Goal: Task Accomplishment & Management: Manage account settings

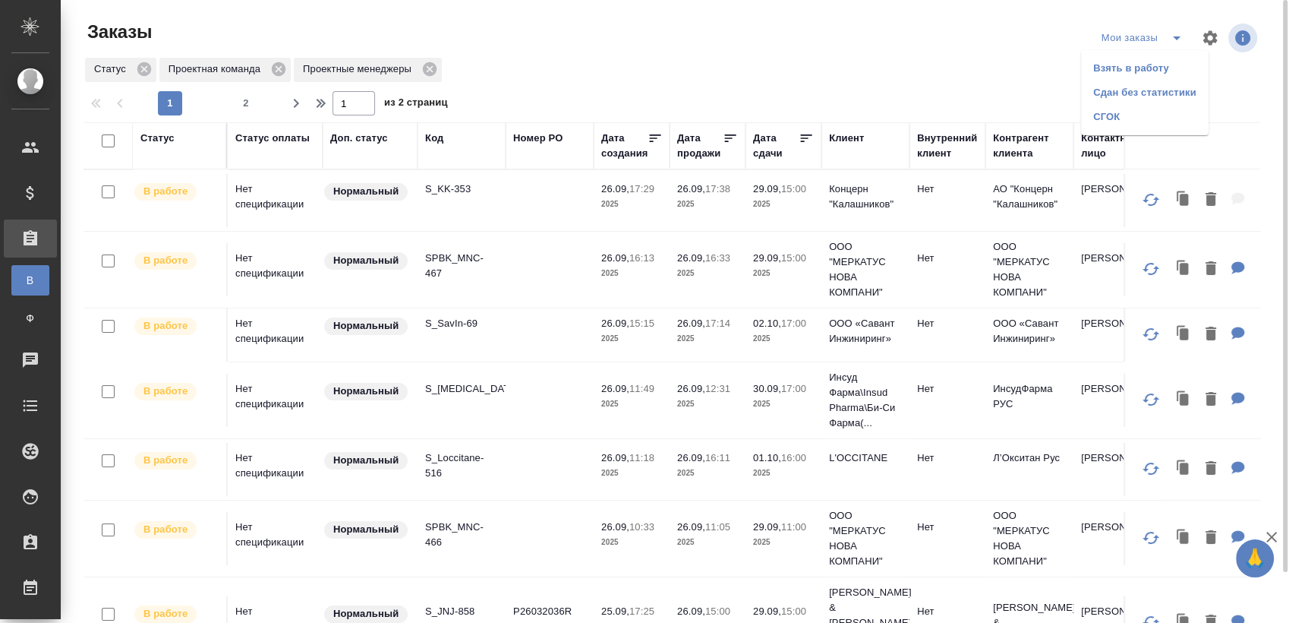
click at [1147, 62] on li "Взять в работу" at bounding box center [1145, 68] width 128 height 24
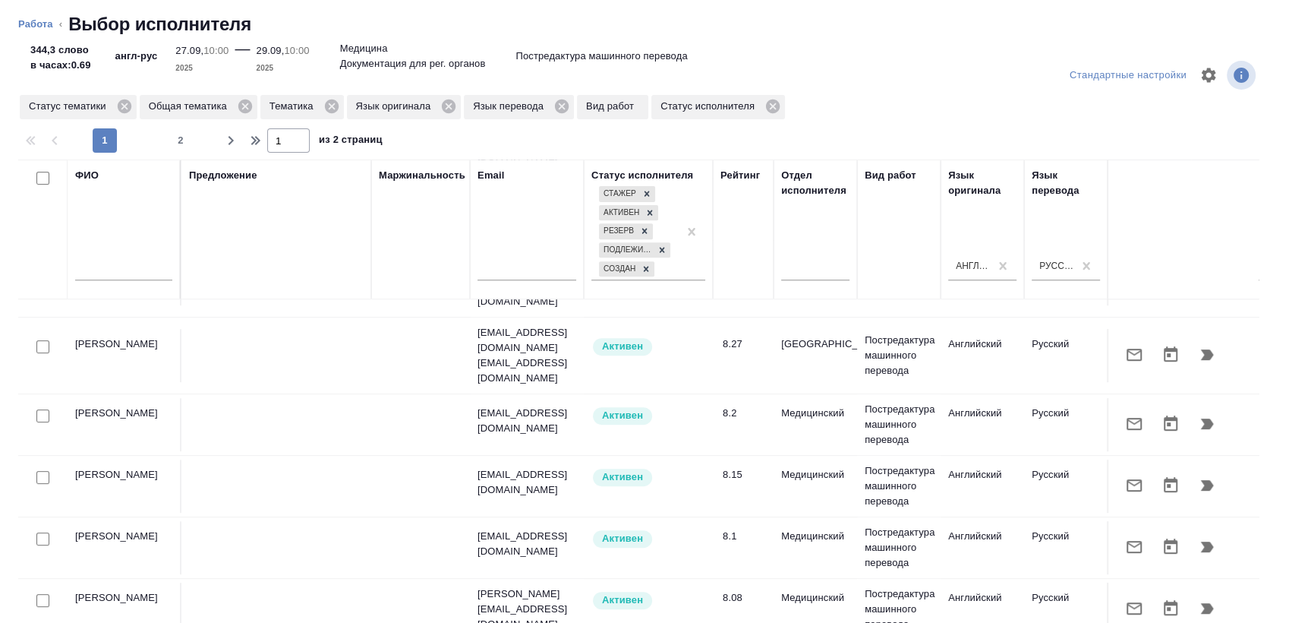
scroll to position [844, 0]
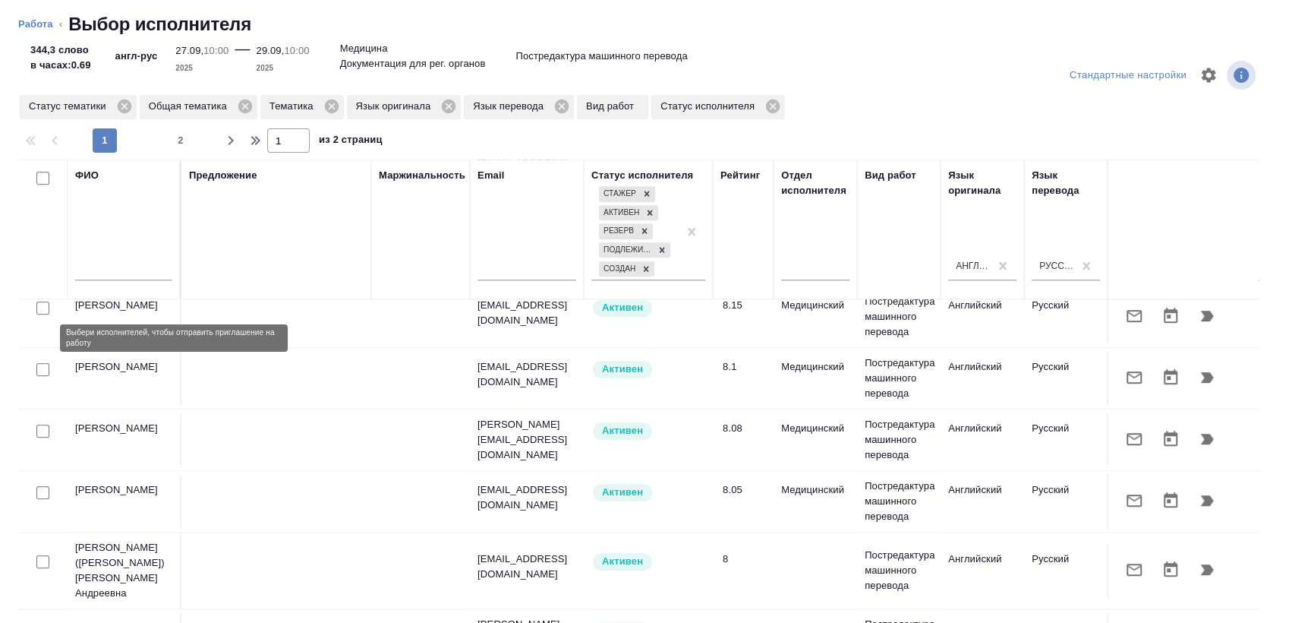
click at [43, 363] on input "checkbox" at bounding box center [42, 369] width 13 height 13
checkbox input "true"
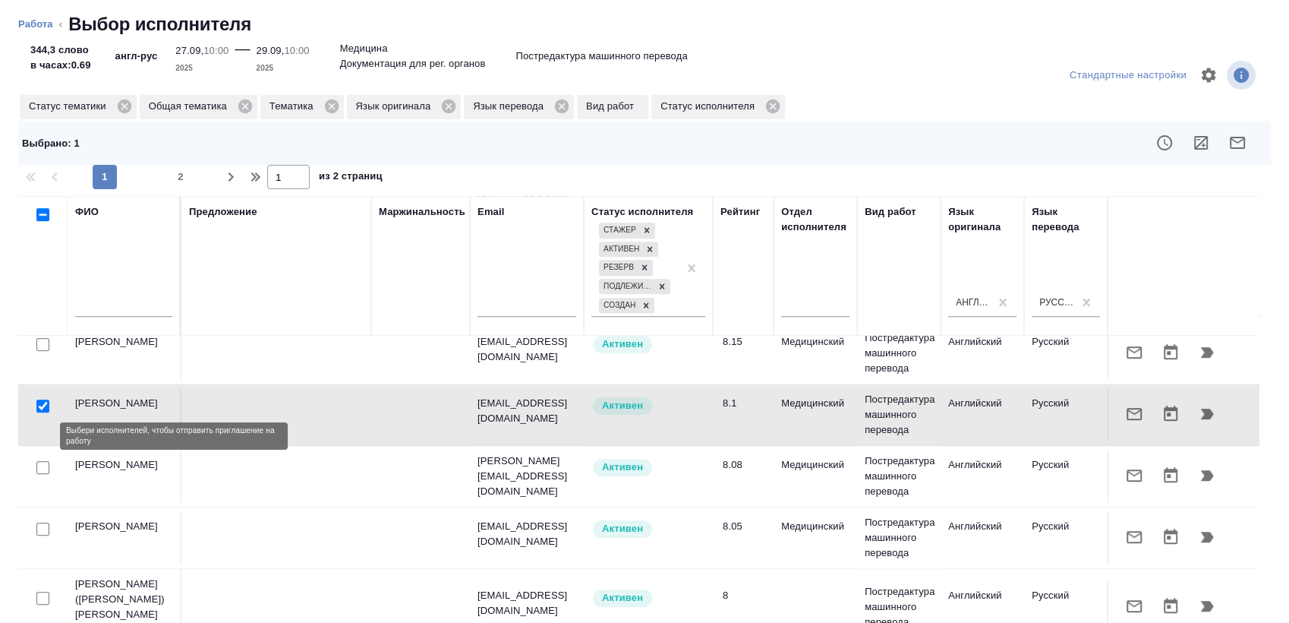
click at [37, 461] on input "checkbox" at bounding box center [42, 467] width 13 height 13
checkbox input "true"
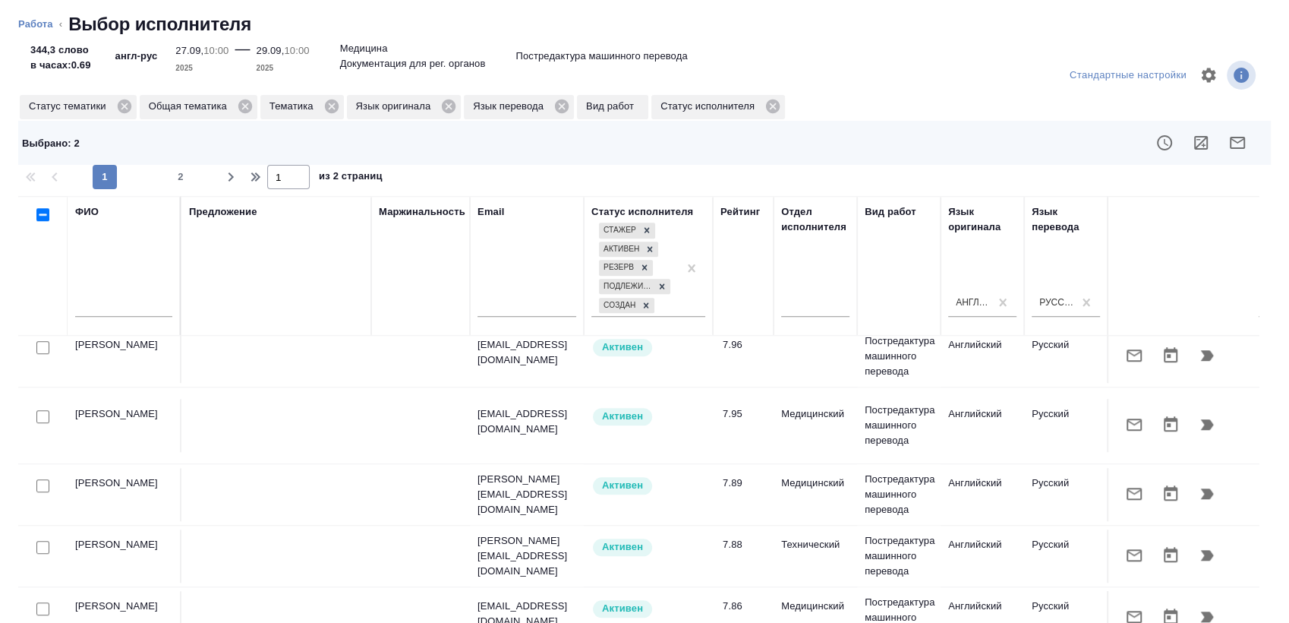
scroll to position [1226, 0]
click at [41, 409] on input "checkbox" at bounding box center [42, 415] width 13 height 13
checkbox input "true"
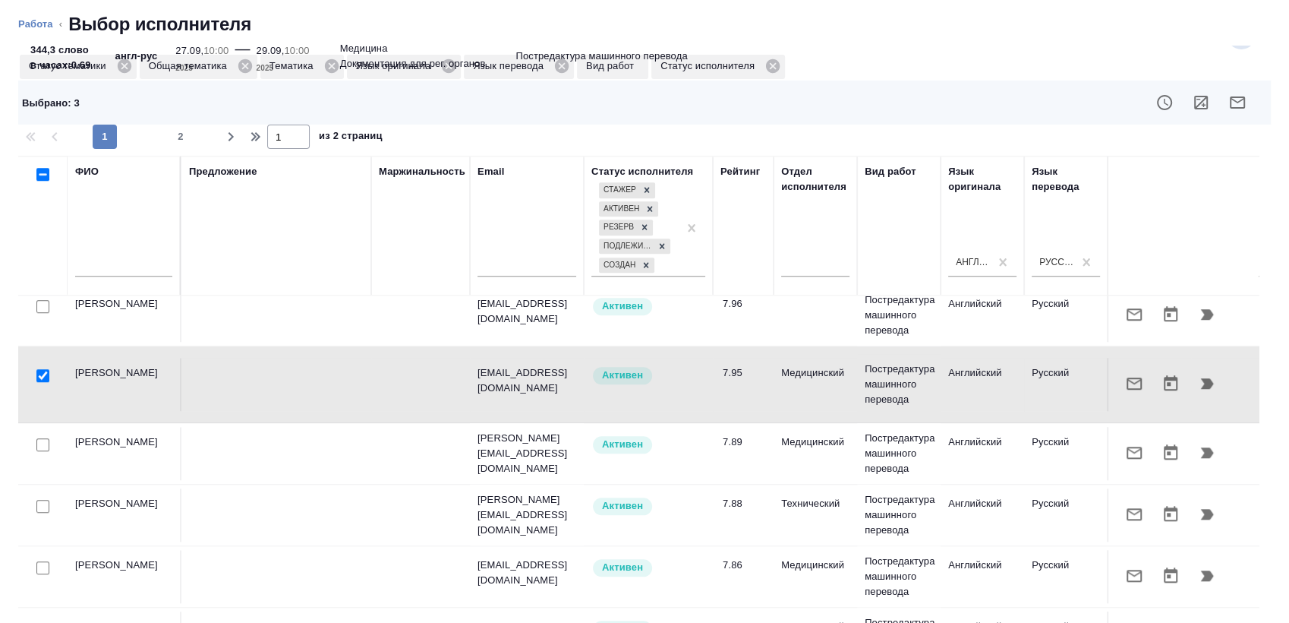
scroll to position [57, 0]
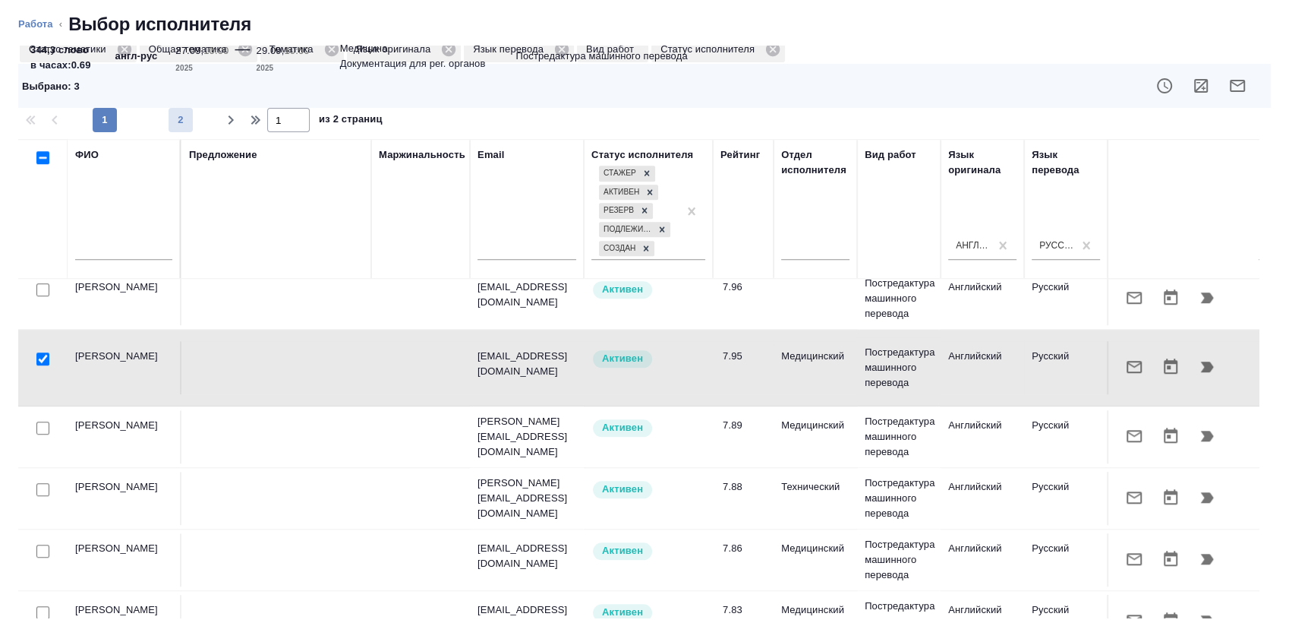
click at [177, 131] on button "2" at bounding box center [181, 120] width 24 height 24
type input "2"
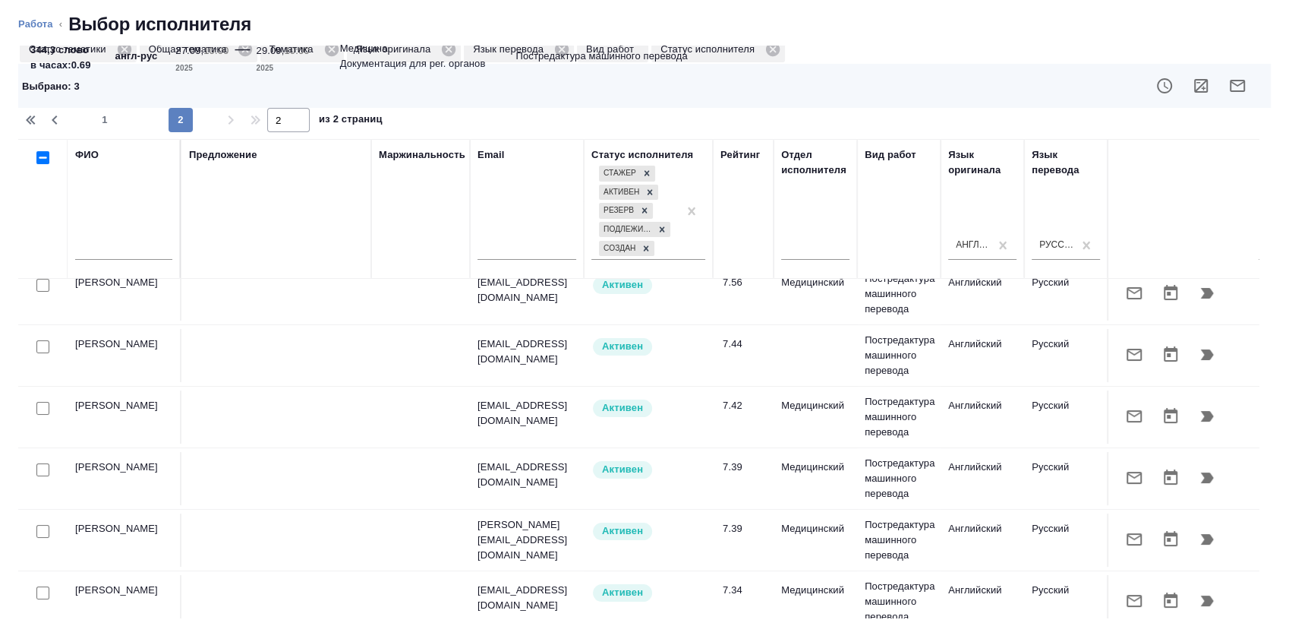
scroll to position [169, 0]
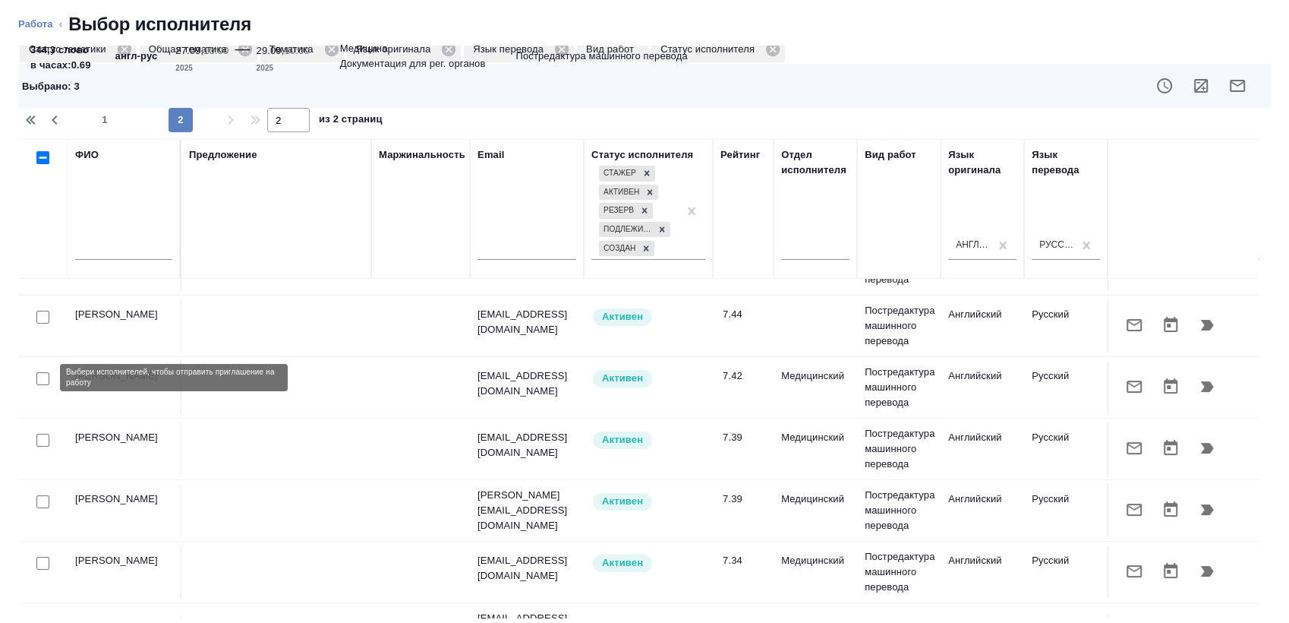
click at [43, 378] on input "checkbox" at bounding box center [42, 378] width 13 height 13
checkbox input "true"
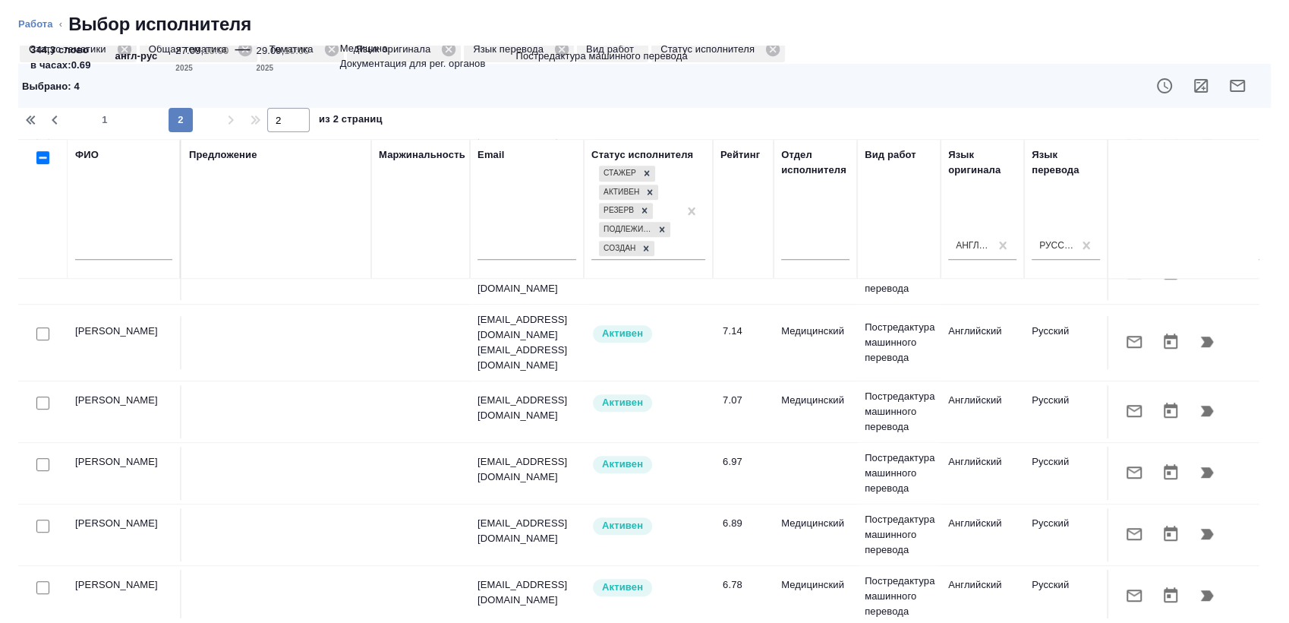
scroll to position [844, 0]
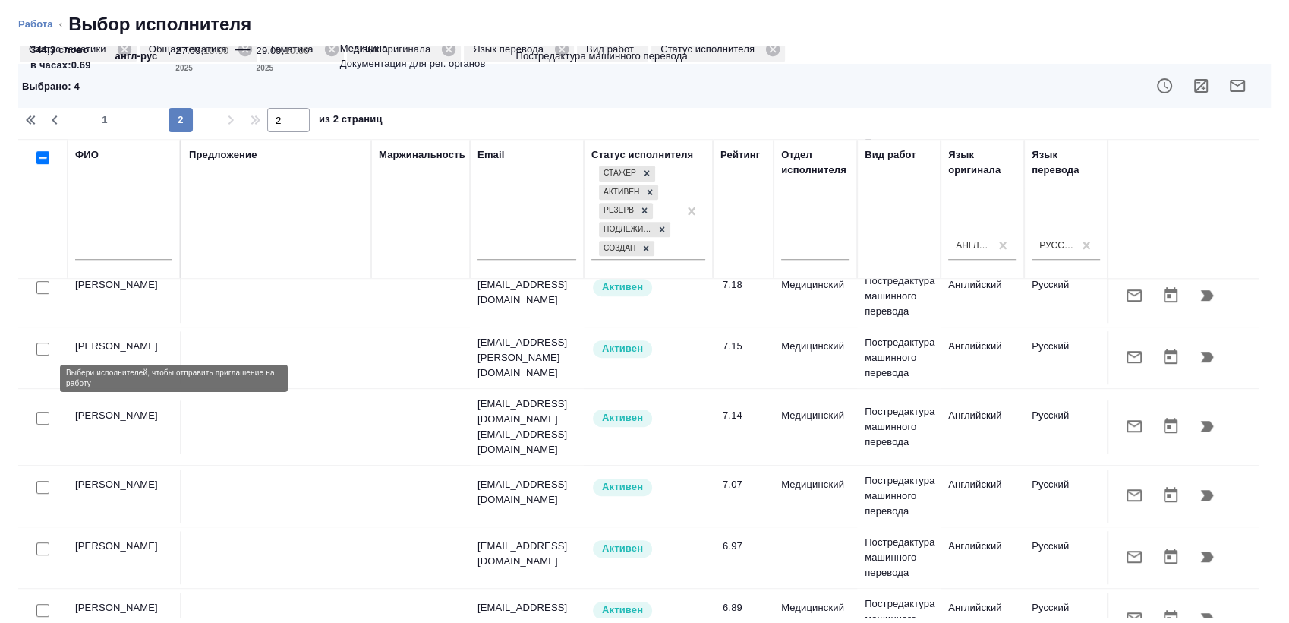
click at [39, 412] on input "checkbox" at bounding box center [42, 418] width 13 height 13
checkbox input "true"
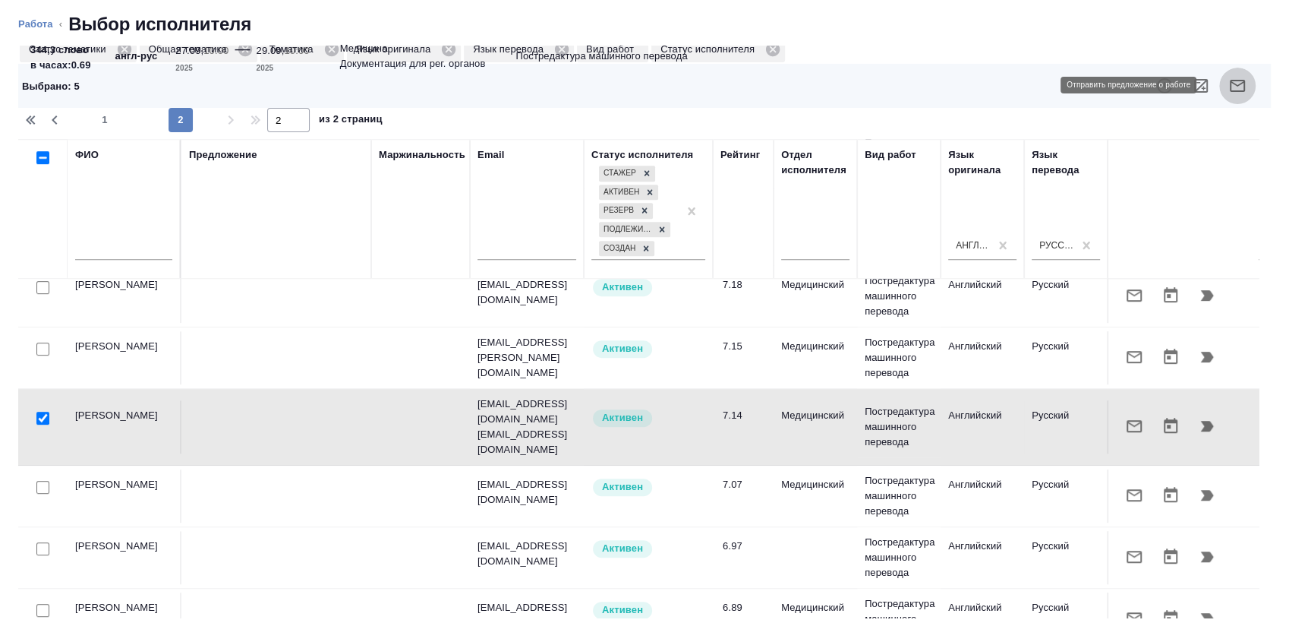
click at [1229, 93] on icon "button" at bounding box center [1238, 86] width 18 height 18
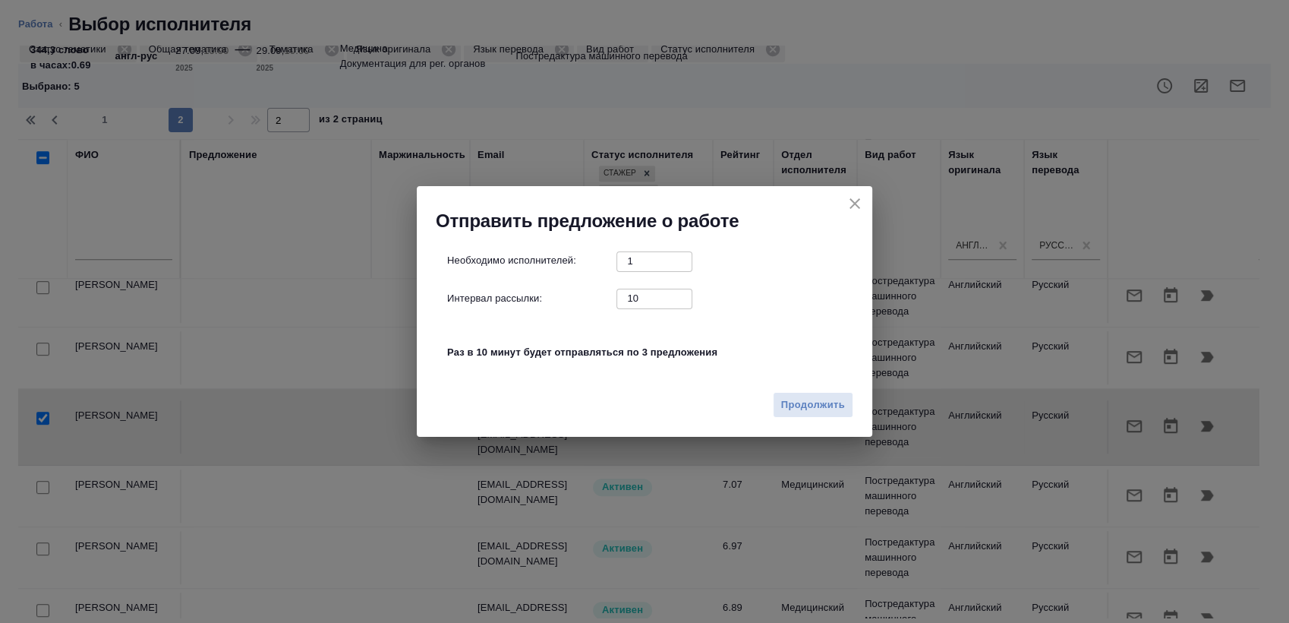
click at [629, 289] on input "10" at bounding box center [655, 298] width 76 height 19
type input "0"
click at [778, 392] on button "Продолжить" at bounding box center [813, 405] width 80 height 27
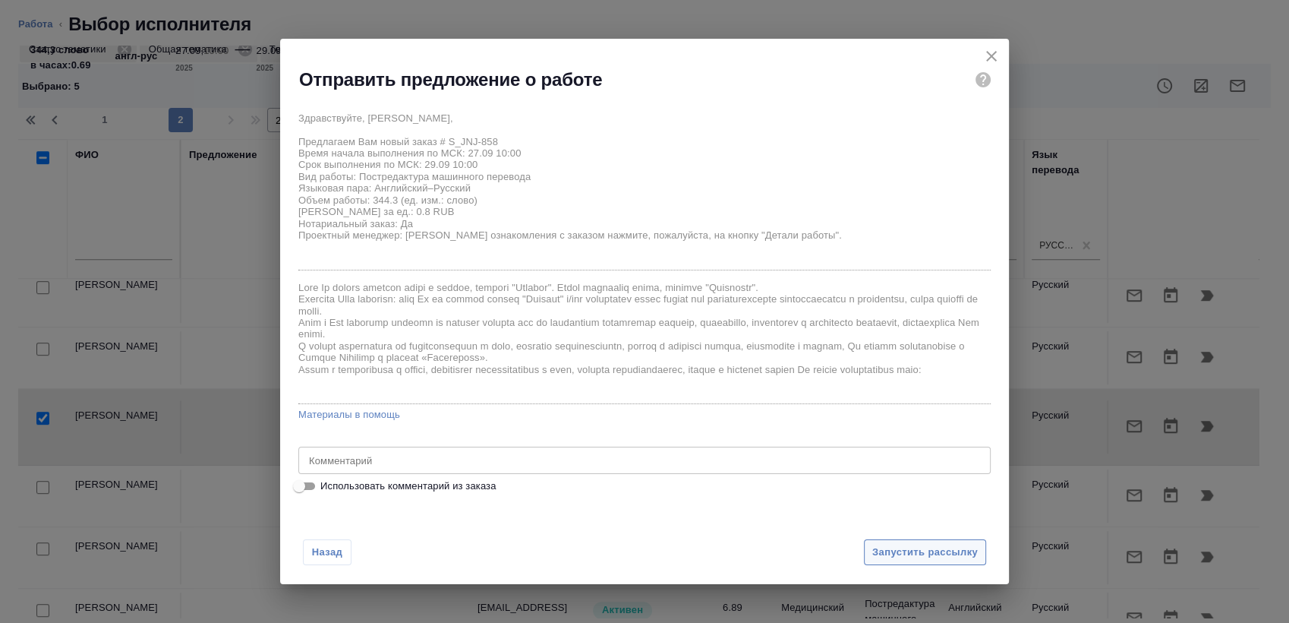
click at [912, 555] on span "Запустить рассылку" at bounding box center [925, 552] width 106 height 17
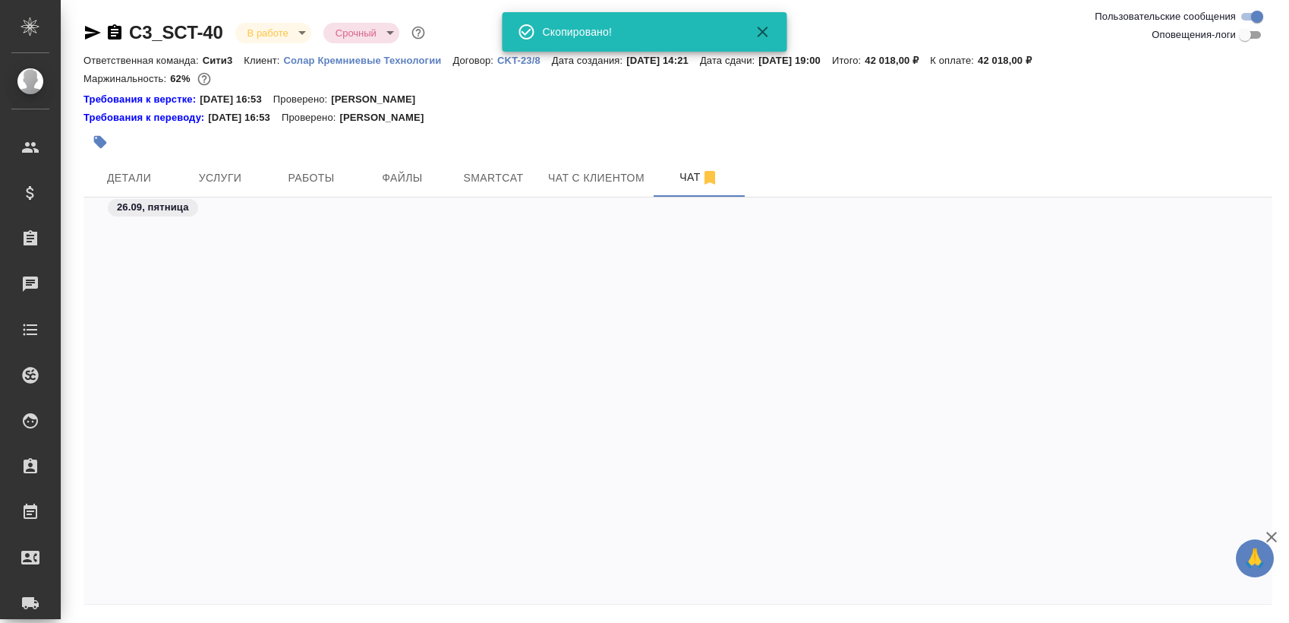
click at [267, 29] on body "🙏 .cls-1 fill:#fff; AWATERA [PERSON_NAME] Спецификации Заказы 0 Чаты Todo Проек…" at bounding box center [644, 311] width 1289 height 623
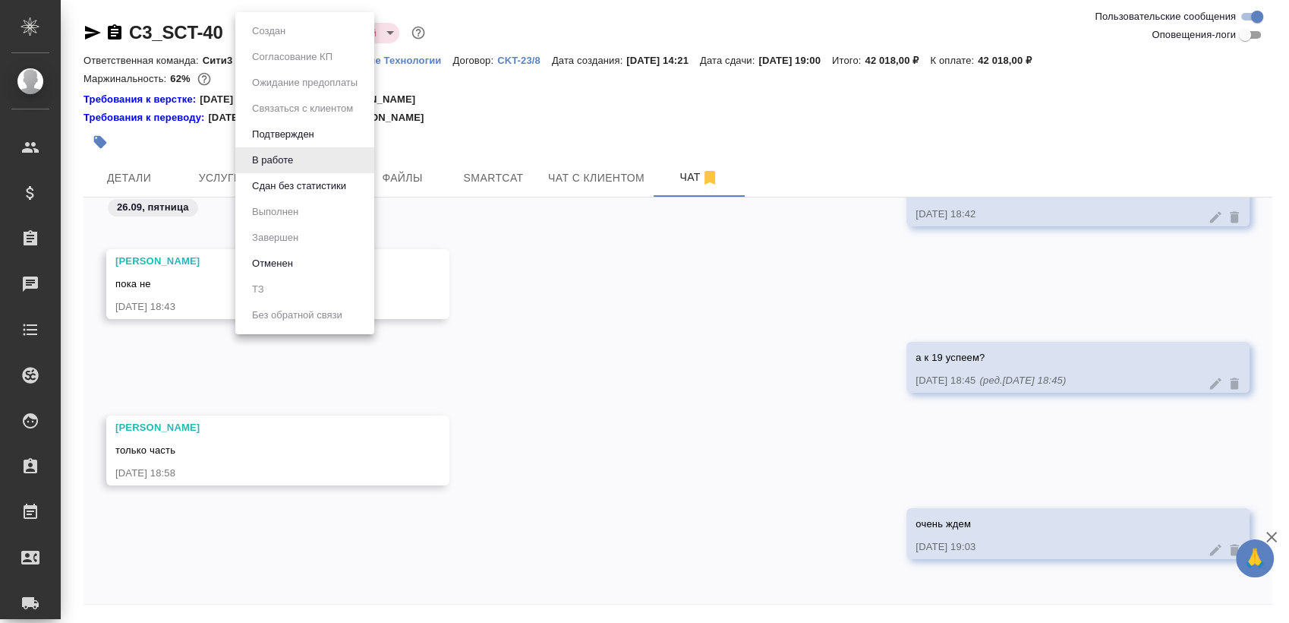
click at [326, 179] on button "Сдан без статистики" at bounding box center [299, 186] width 103 height 17
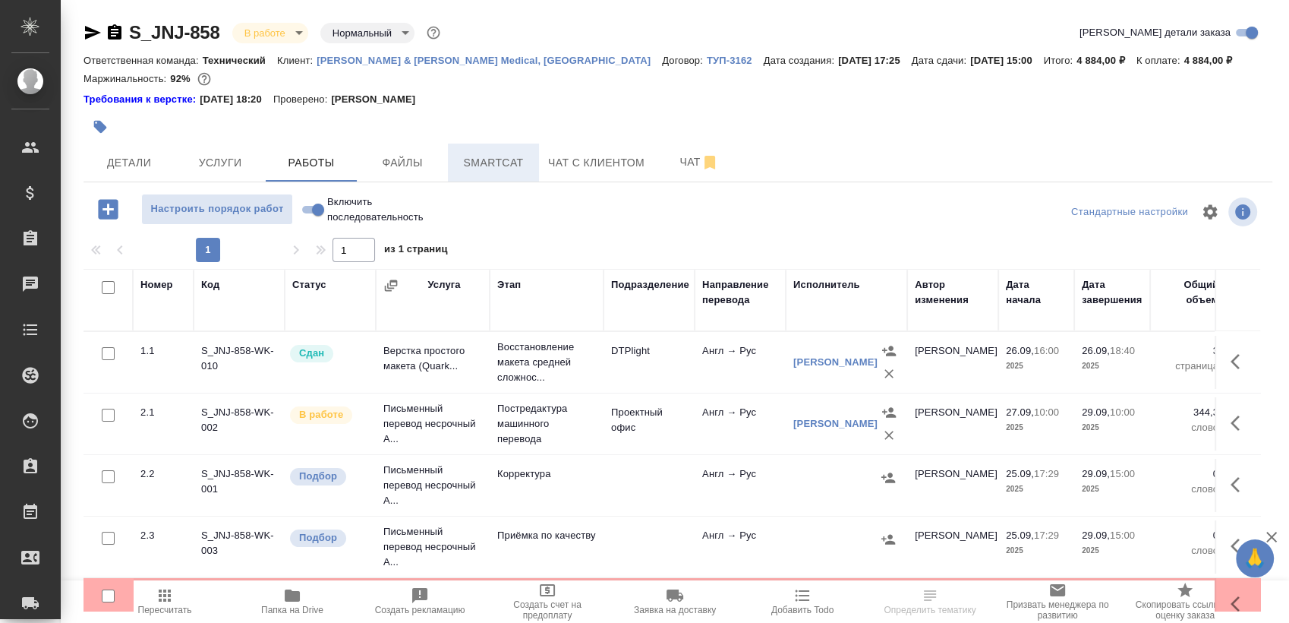
click at [491, 164] on span "Smartcat" at bounding box center [493, 162] width 73 height 19
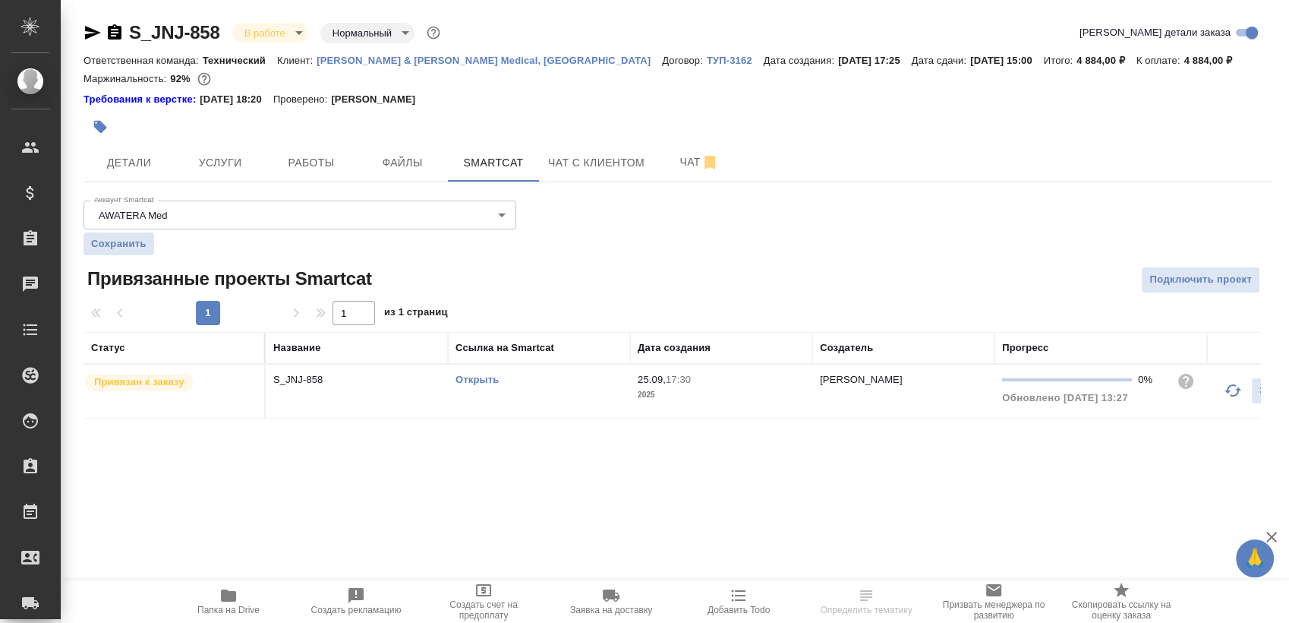
click at [476, 381] on link "Открыть" at bounding box center [477, 379] width 43 height 11
